Goal: Task Accomplishment & Management: Manage account settings

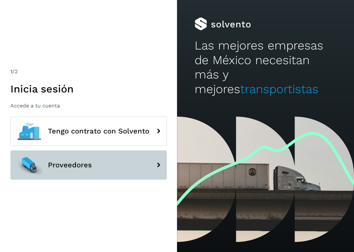
click at [99, 165] on button "Proveedores" at bounding box center [88, 164] width 156 height 29
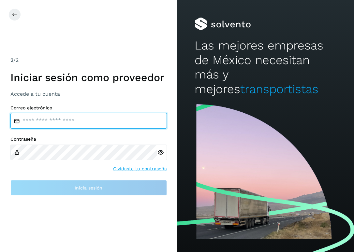
type input "**********"
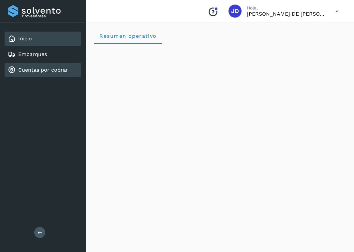
click at [62, 70] on link "Cuentas por cobrar" at bounding box center [43, 70] width 50 height 6
